Goal: Navigation & Orientation: Find specific page/section

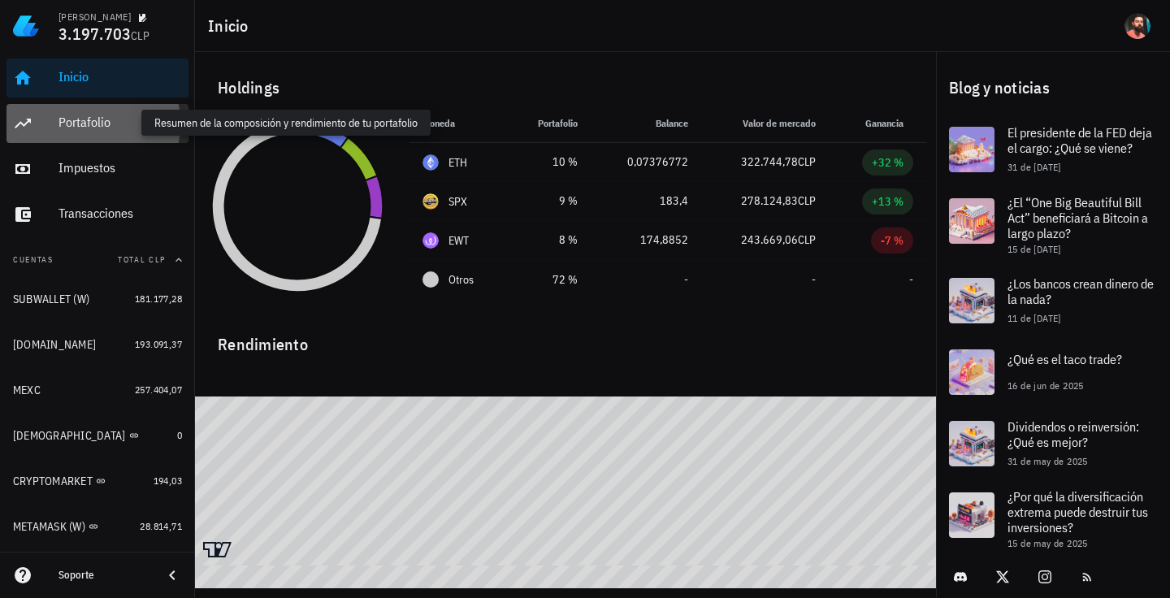
click at [103, 125] on div "Portafolio" at bounding box center [119, 122] width 123 height 15
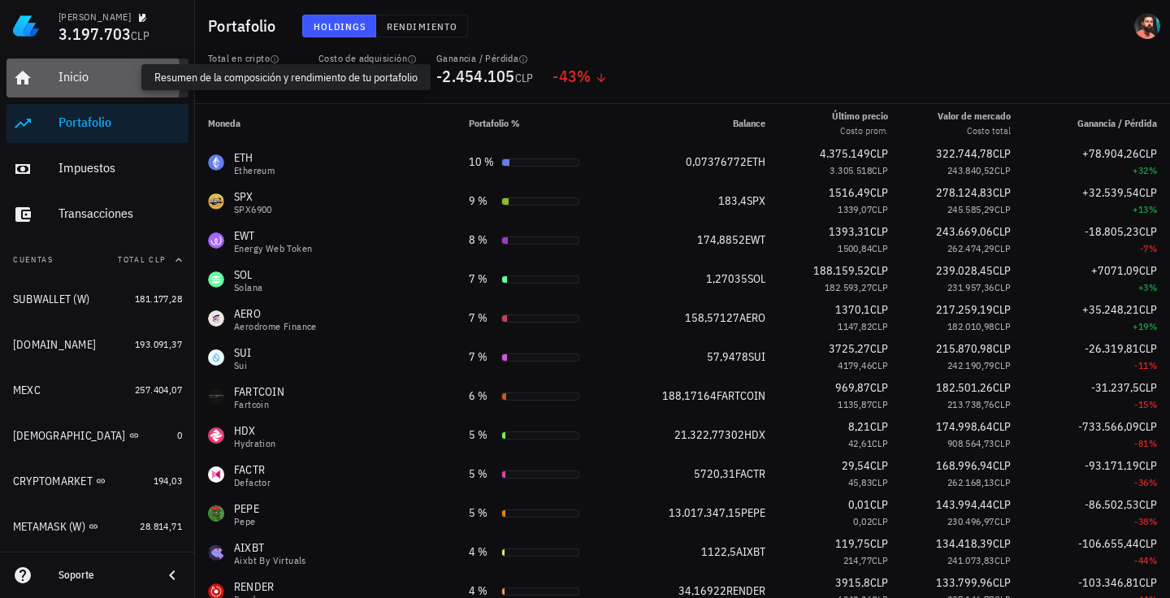
click at [86, 76] on div "Inicio" at bounding box center [119, 76] width 123 height 15
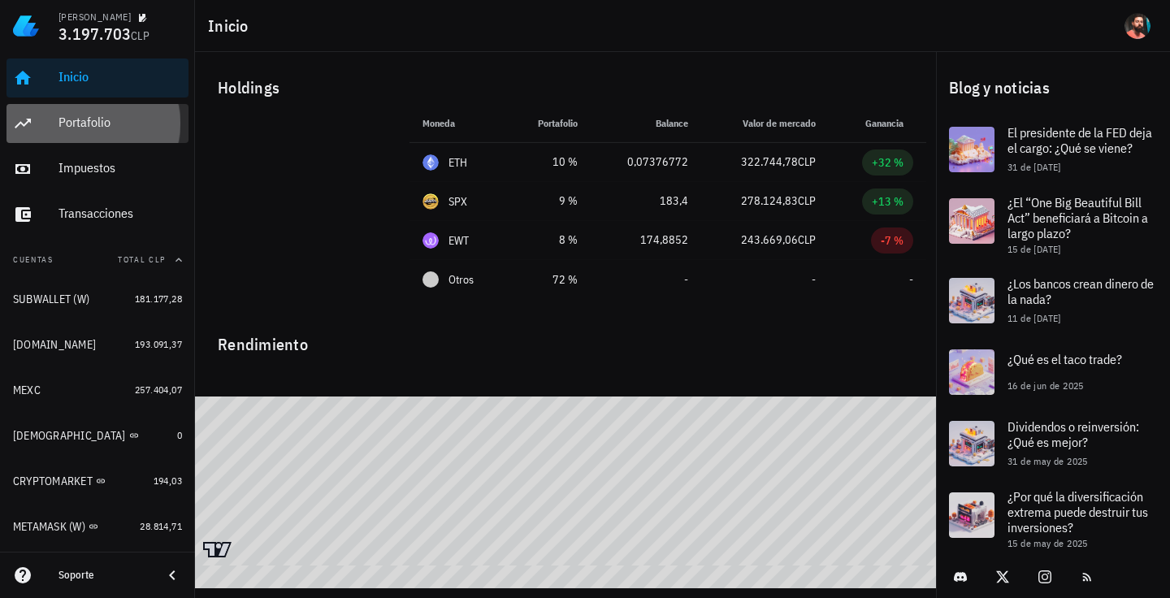
click at [97, 127] on div "Portafolio" at bounding box center [119, 122] width 123 height 15
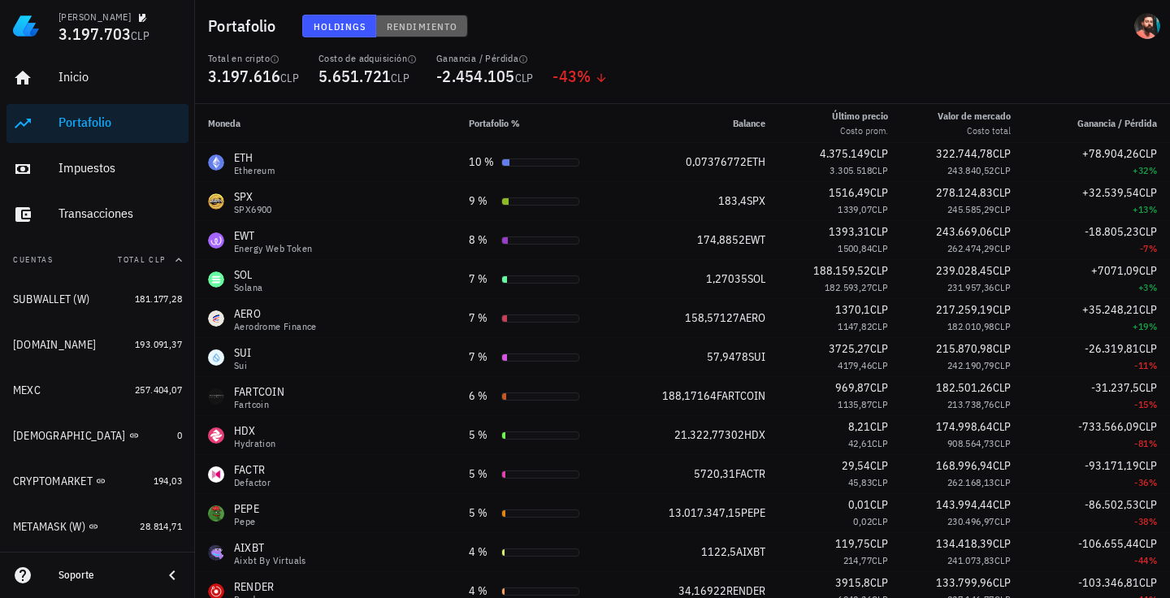
click at [417, 16] on button "Rendimiento" at bounding box center [422, 26] width 92 height 23
